Goal: Find contact information: Find contact information

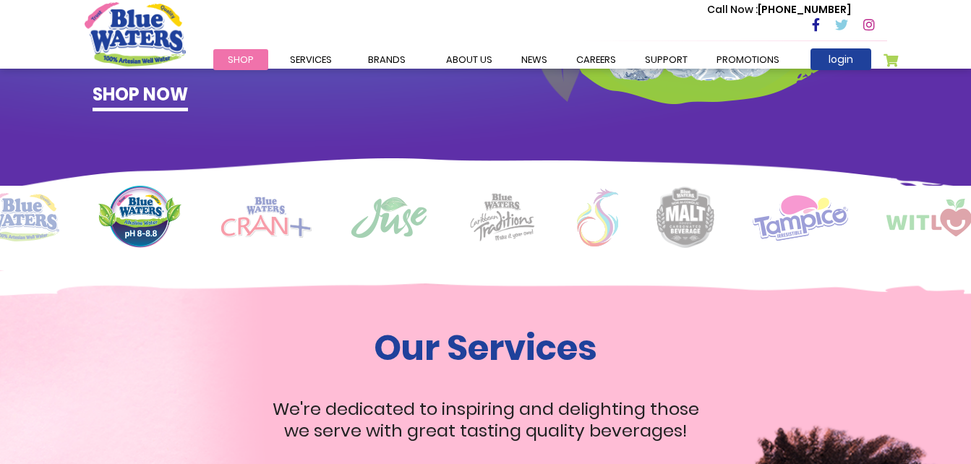
scroll to position [1434, 0]
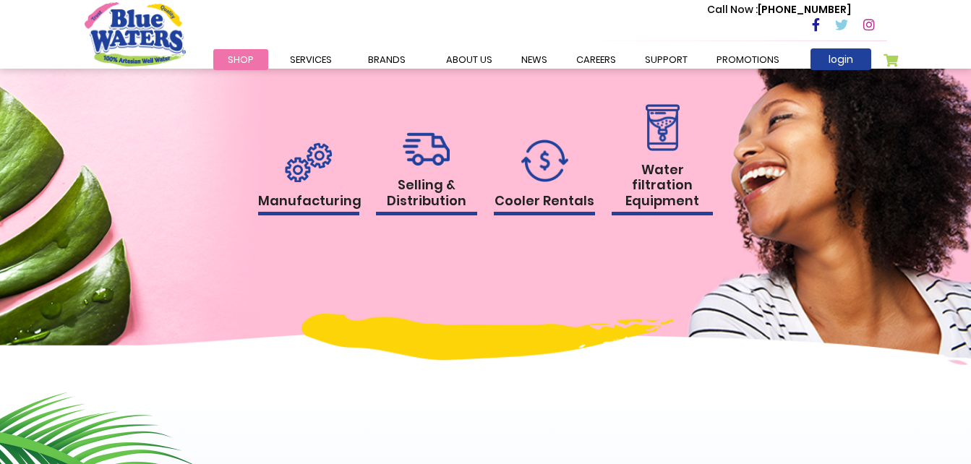
click at [337, 173] on link "Manufacturing" at bounding box center [308, 179] width 101 height 74
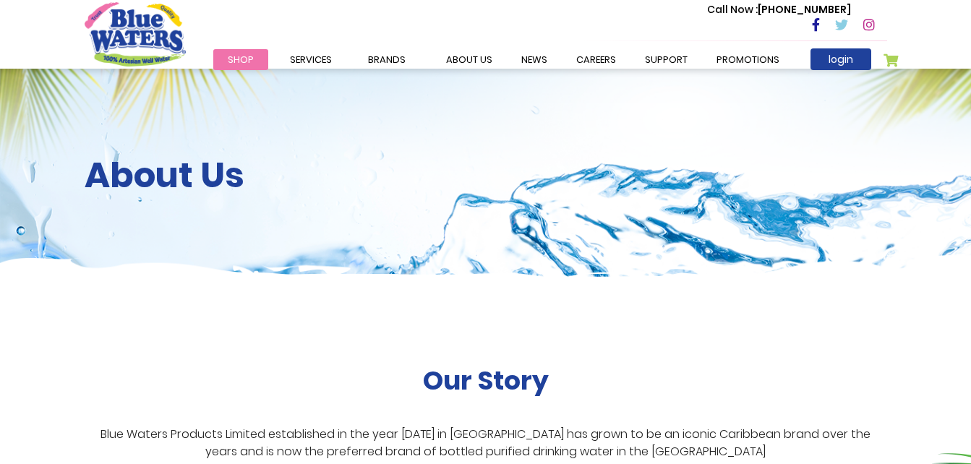
scroll to position [1661, 0]
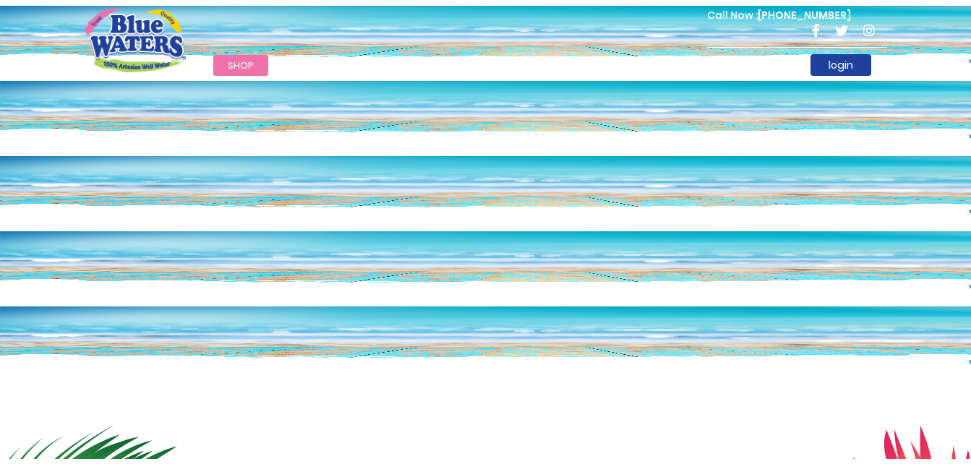
scroll to position [1434, 0]
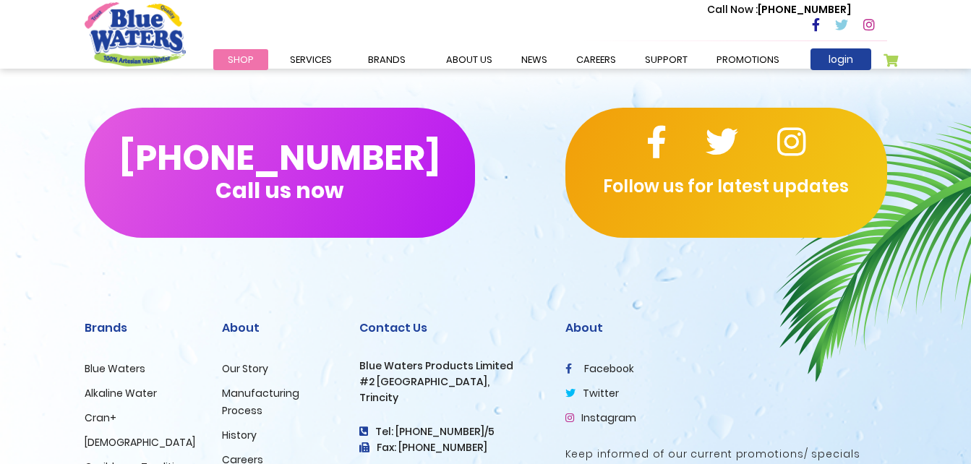
scroll to position [1374, 0]
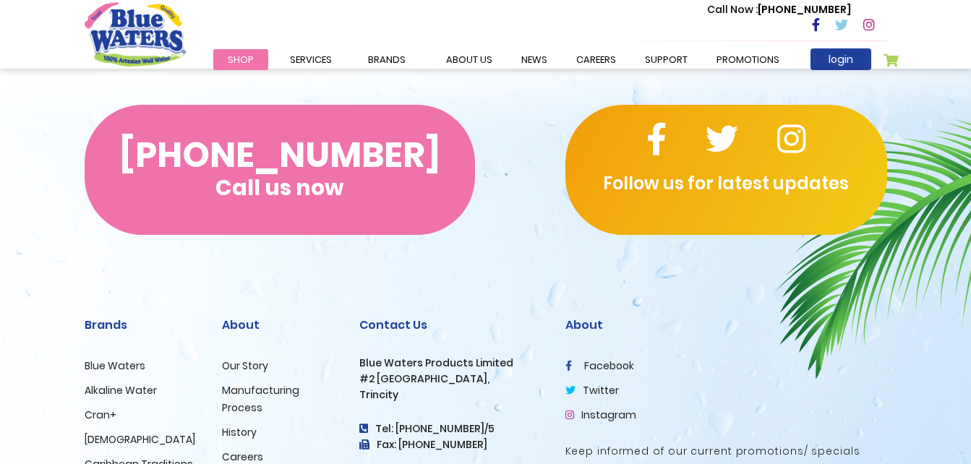
click at [235, 184] on span "Call us now" at bounding box center [280, 188] width 128 height 8
click at [191, 153] on button "(868) 640-8824 Call us now" at bounding box center [280, 170] width 391 height 130
click at [205, 179] on button "(868) 640-8824 Call us now" at bounding box center [280, 170] width 391 height 130
click at [85, 105] on button "(868) 640-8824 Call us now" at bounding box center [280, 170] width 391 height 130
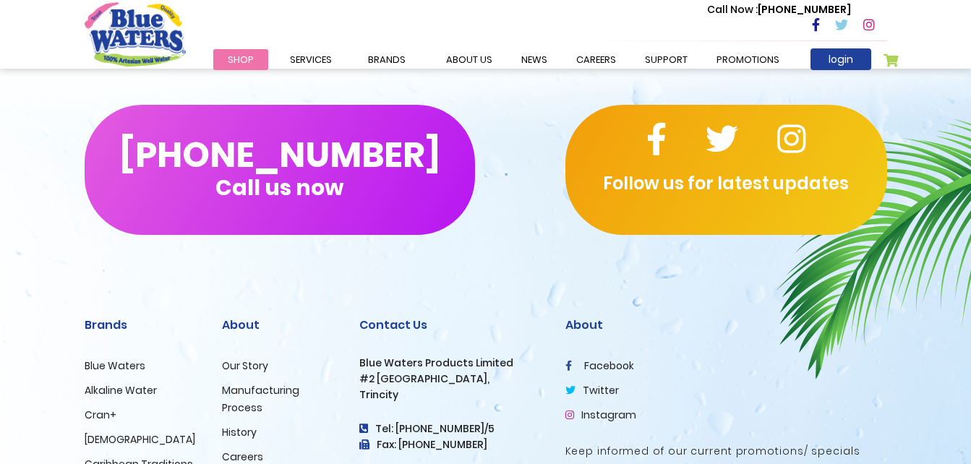
click at [443, 444] on h3 "Fax: [PHONE_NUMBER]" at bounding box center [451, 445] width 184 height 12
click at [362, 446] on icon at bounding box center [364, 445] width 10 height 10
